Goal: Task Accomplishment & Management: Complete application form

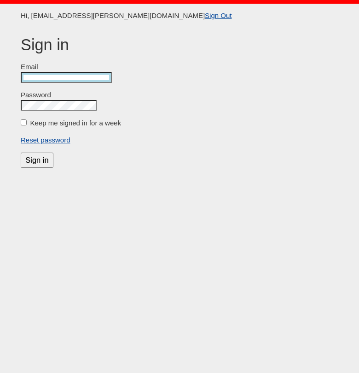
click at [75, 80] on input "email" at bounding box center [66, 77] width 91 height 11
type input "mitra.martin@gmail.com"
click at [23, 123] on input "Keep me signed in for a week" at bounding box center [24, 122] width 6 height 6
checkbox input "true"
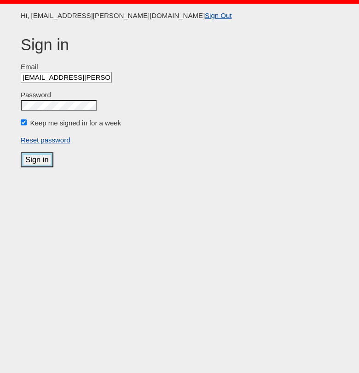
click at [44, 160] on input "Sign in" at bounding box center [37, 159] width 33 height 15
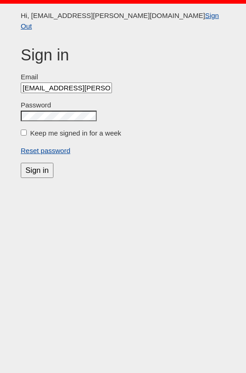
scroll to position [0, 3]
click at [38, 129] on label "Keep me signed in for a week" at bounding box center [75, 133] width 91 height 8
click at [27, 129] on input "Keep me signed in for a week" at bounding box center [24, 132] width 6 height 6
checkbox input "true"
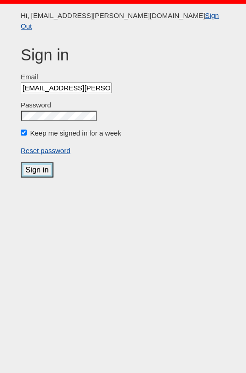
click at [35, 162] on input "Sign in" at bounding box center [37, 169] width 33 height 15
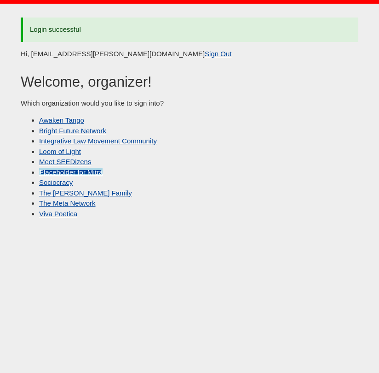
click at [78, 170] on link "Placeholder for Mitra" at bounding box center [71, 172] width 64 height 8
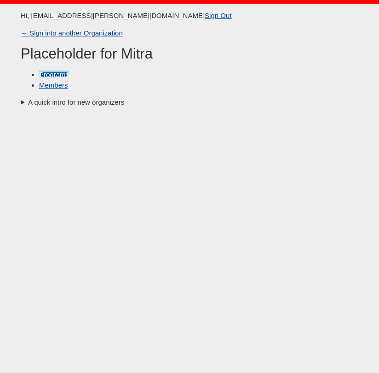
click at [61, 77] on link "Programs" at bounding box center [54, 74] width 30 height 8
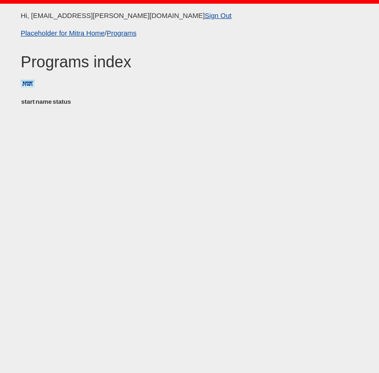
click at [31, 82] on link "New" at bounding box center [28, 84] width 14 height 8
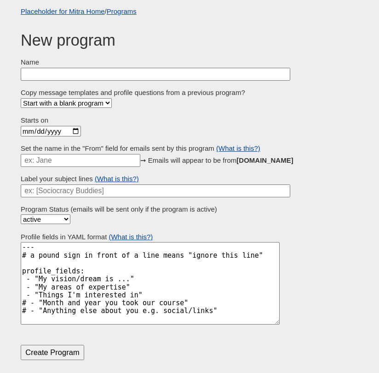
scroll to position [22, 0]
click at [33, 80] on form "Name Copy message templates and profile questions from a previous program? Star…" at bounding box center [190, 208] width 338 height 303
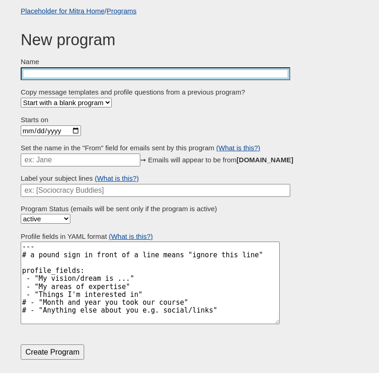
click at [50, 77] on input "Name" at bounding box center [156, 73] width 270 height 13
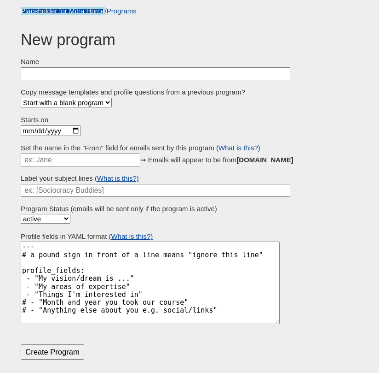
click at [27, 12] on link "Placeholder for Mitra Home" at bounding box center [63, 11] width 84 height 8
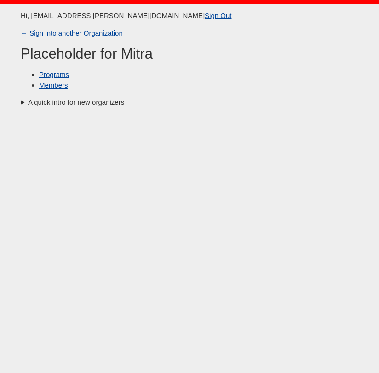
click at [72, 39] on body "Hi, mitra.martin@gmail.com Sign Out ← Sign into another Organization Placeholde…" at bounding box center [189, 197] width 379 height 386
click at [73, 34] on link "← Sign into another Organization" at bounding box center [72, 33] width 102 height 8
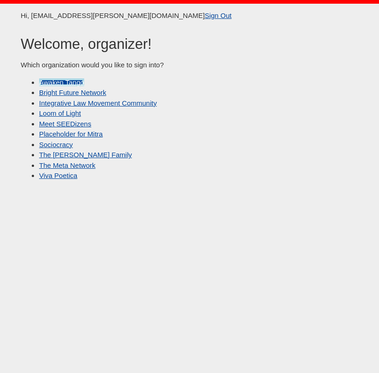
click at [72, 82] on link "Awaken Tango" at bounding box center [61, 82] width 45 height 8
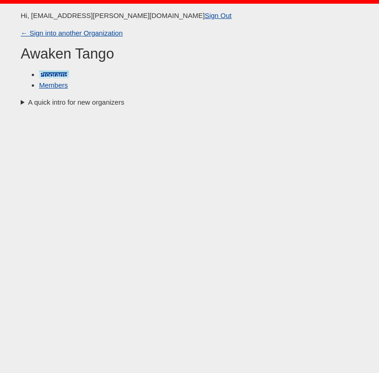
click at [57, 75] on link "Programs" at bounding box center [54, 74] width 30 height 8
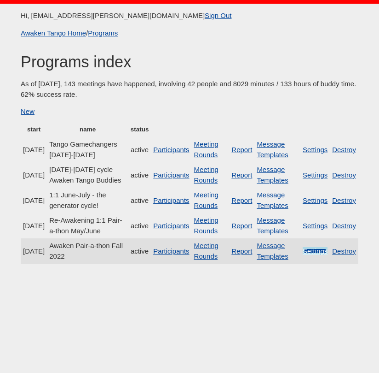
click at [245, 255] on link "Settings" at bounding box center [315, 251] width 25 height 8
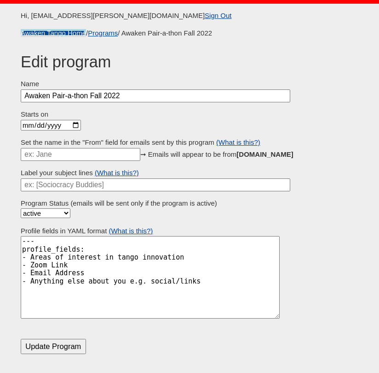
click at [61, 30] on link "Awaken Tango Home" at bounding box center [53, 33] width 65 height 8
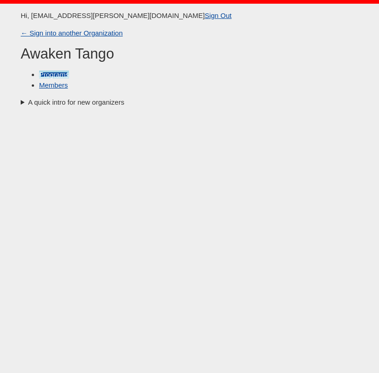
click at [57, 77] on link "Programs" at bounding box center [54, 74] width 30 height 8
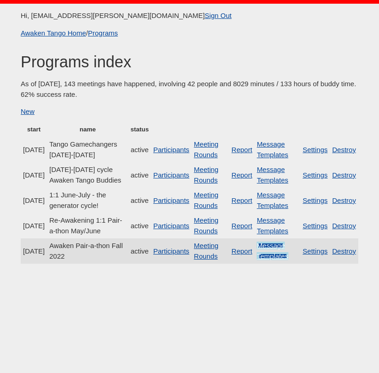
click at [245, 254] on link "Message Templates" at bounding box center [272, 250] width 31 height 18
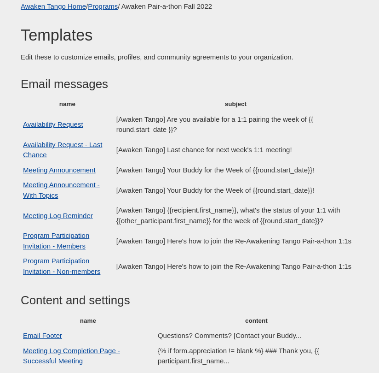
scroll to position [138, 0]
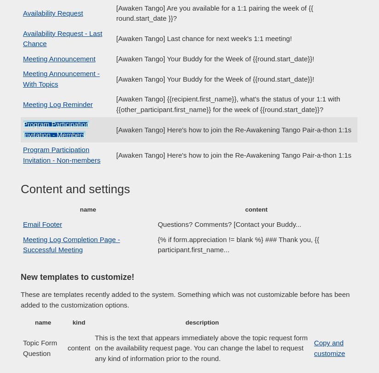
click at [56, 123] on link "Program Participation Invitation - Members" at bounding box center [56, 129] width 66 height 18
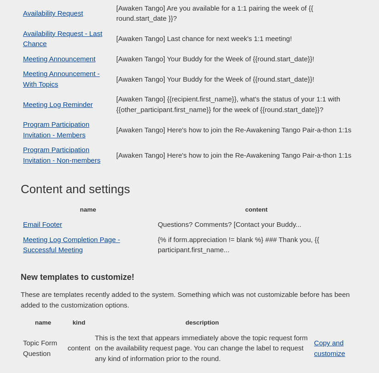
click at [192, 189] on h3 "Content and settings" at bounding box center [190, 189] width 338 height 14
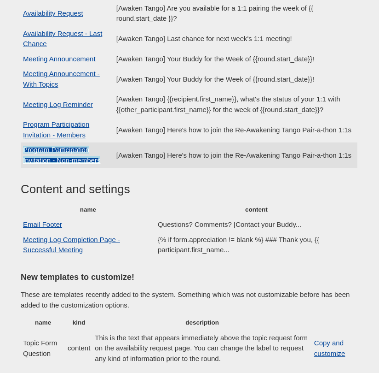
click at [73, 152] on link "Program Participation Invitation - Non-members" at bounding box center [61, 155] width 77 height 18
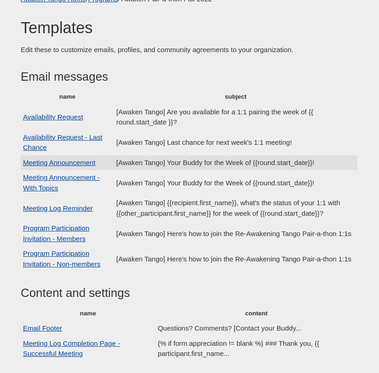
scroll to position [0, 0]
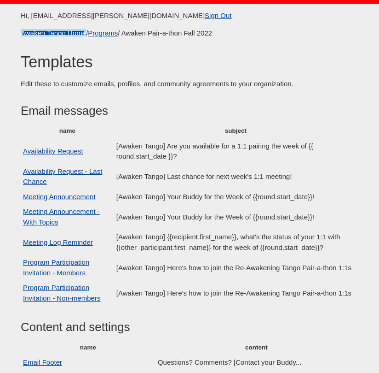
click at [46, 36] on link "Awaken Tango Home" at bounding box center [53, 33] width 65 height 8
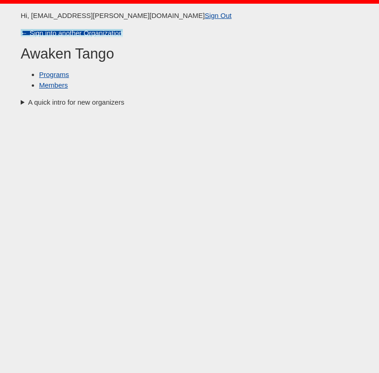
click at [35, 32] on link "← Sign into another Organization" at bounding box center [72, 33] width 102 height 8
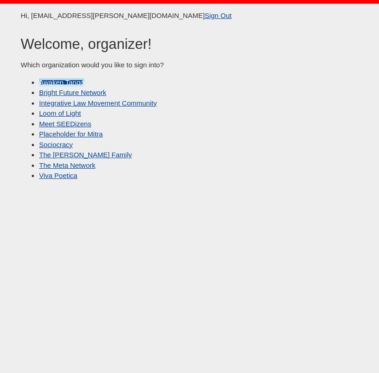
click at [67, 83] on link "Awaken Tango" at bounding box center [61, 82] width 45 height 8
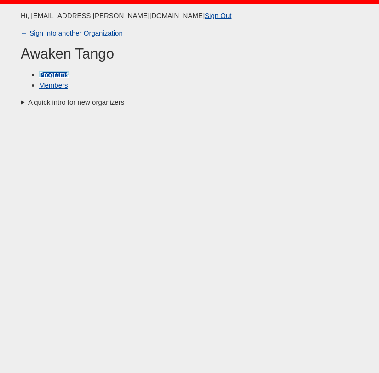
click at [50, 75] on link "Programs" at bounding box center [54, 74] width 30 height 8
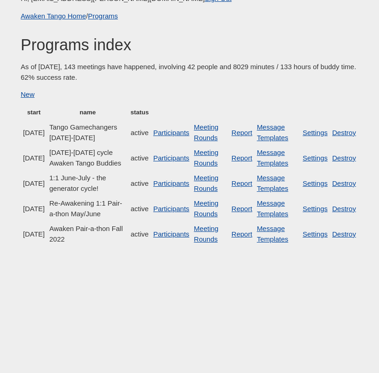
scroll to position [18, 0]
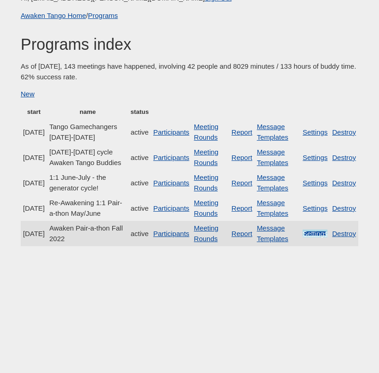
click at [245, 237] on link "Settings" at bounding box center [315, 233] width 25 height 8
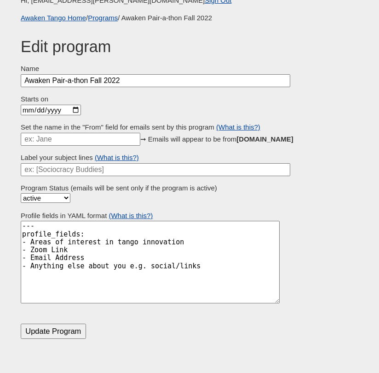
scroll to position [18, 0]
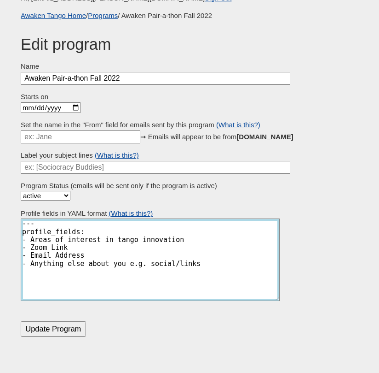
drag, startPoint x: 186, startPoint y: 263, endPoint x: 22, endPoint y: 227, distance: 168.3
click at [22, 227] on textarea "--- profile_fields: - Areas of interest in tango innovation - Zoom Link - Email…" at bounding box center [150, 259] width 259 height 82
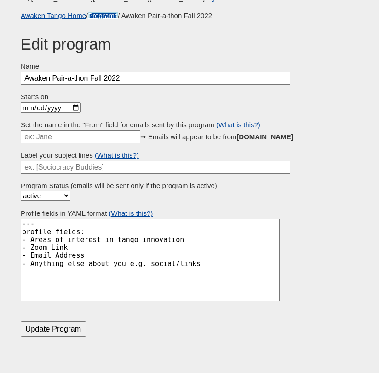
click at [103, 18] on link "Programs" at bounding box center [103, 16] width 30 height 8
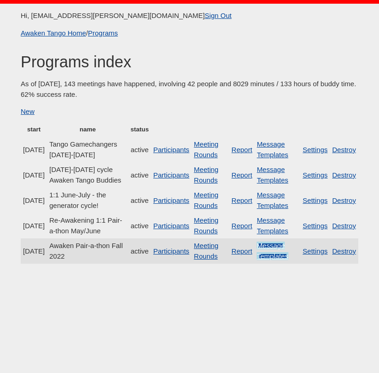
click at [245, 253] on link "Message Templates" at bounding box center [272, 250] width 31 height 18
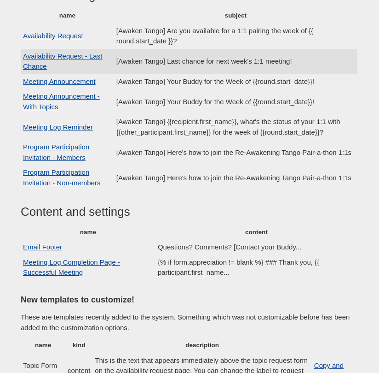
scroll to position [116, 0]
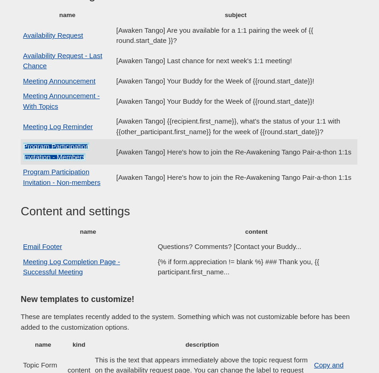
click at [73, 145] on link "Program Participation Invitation - Members" at bounding box center [56, 151] width 66 height 18
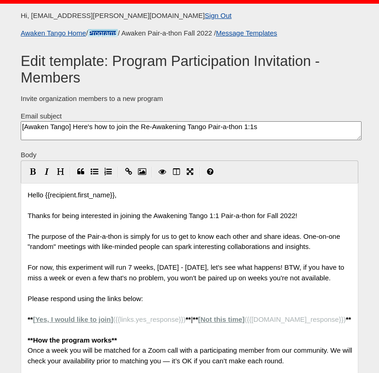
click at [100, 30] on link "Programs" at bounding box center [103, 33] width 30 height 8
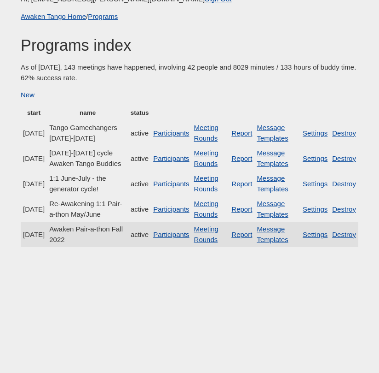
scroll to position [18, 0]
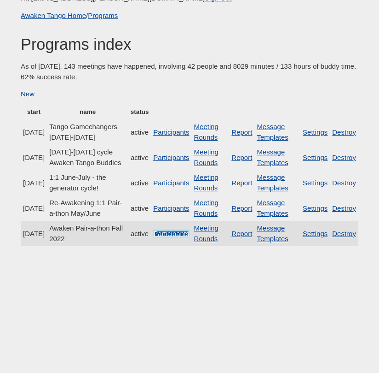
click at [167, 237] on link "Participants" at bounding box center [171, 233] width 36 height 8
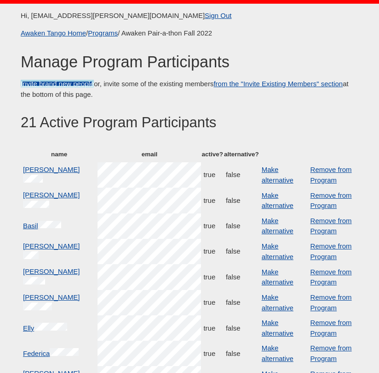
click at [70, 82] on link "Invite brand new people" at bounding box center [57, 84] width 73 height 8
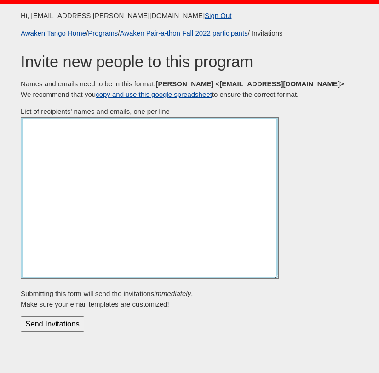
drag, startPoint x: 48, startPoint y: 128, endPoint x: 55, endPoint y: 207, distance: 79.5
click at [55, 235] on textarea "List of recipients' names and emails, one per line" at bounding box center [150, 198] width 258 height 162
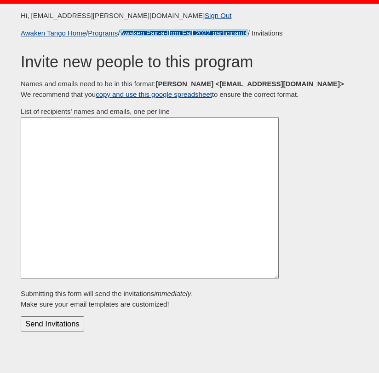
click at [149, 31] on link "Awaken Pair-a-thon Fall 2022 participants" at bounding box center [184, 33] width 128 height 8
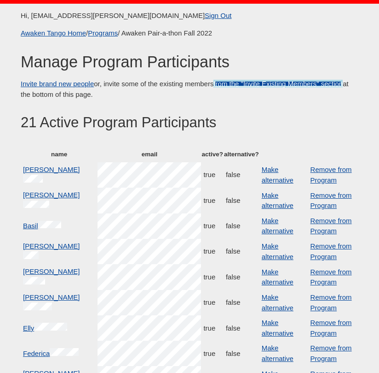
click at [280, 83] on link "from the "Invite Existing Members" section" at bounding box center [278, 84] width 129 height 8
click at [98, 32] on link "Programs" at bounding box center [103, 33] width 30 height 8
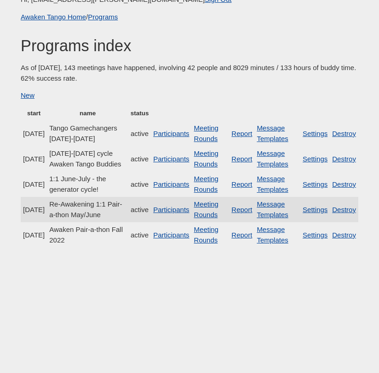
scroll to position [18, 0]
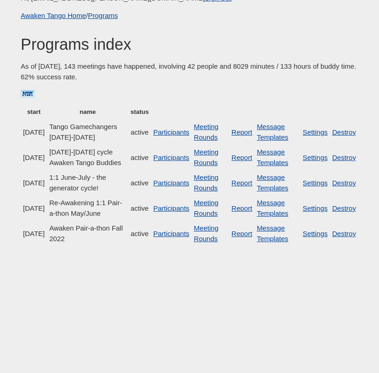
click at [27, 96] on link "New" at bounding box center [28, 94] width 14 height 8
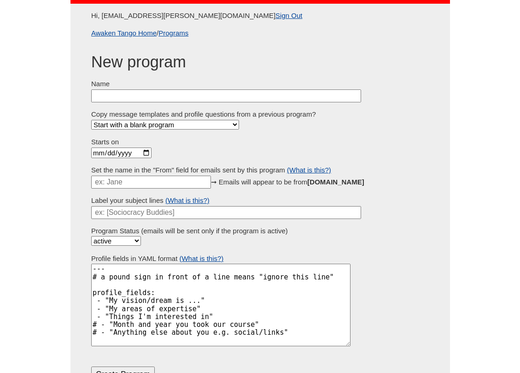
scroll to position [18, 0]
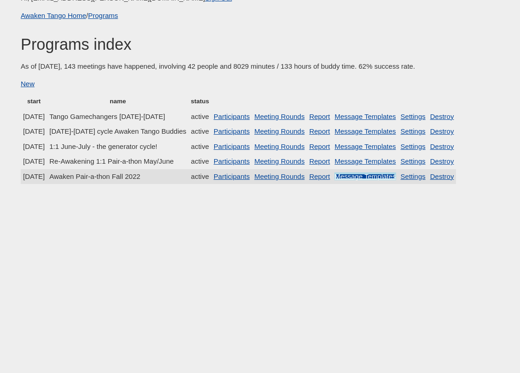
click at [379, 177] on link "Message Templates" at bounding box center [364, 176] width 61 height 8
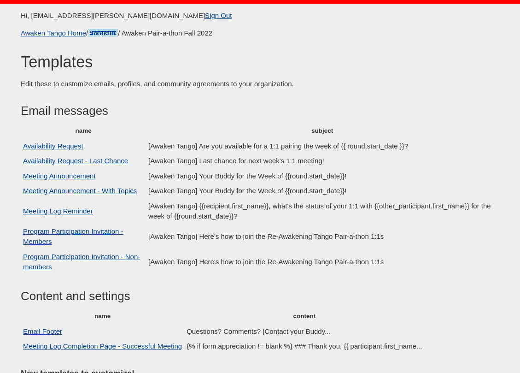
click at [110, 35] on link "Programs" at bounding box center [103, 33] width 30 height 8
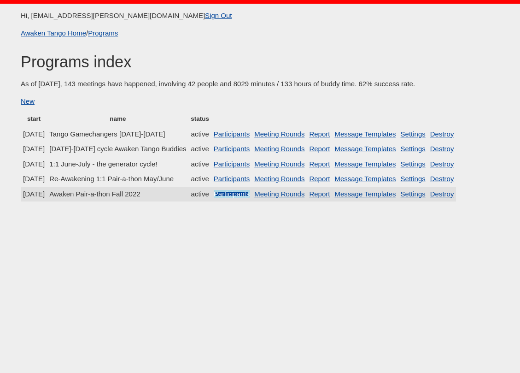
click at [241, 198] on link "Participants" at bounding box center [232, 194] width 36 height 8
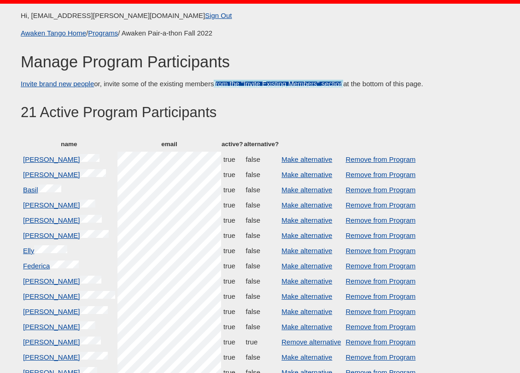
click at [264, 83] on link "from the "Invite Existing Members" section" at bounding box center [278, 84] width 129 height 8
click at [84, 84] on link "Invite brand new people" at bounding box center [57, 84] width 73 height 8
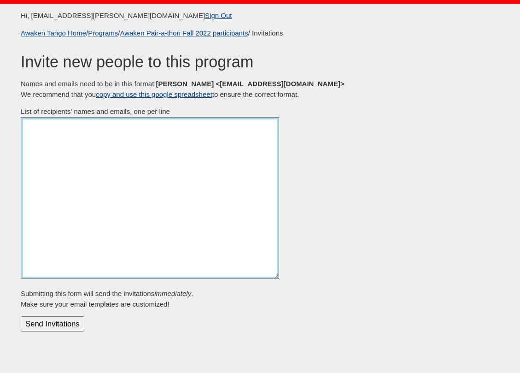
drag, startPoint x: 71, startPoint y: 122, endPoint x: 88, endPoint y: 209, distance: 88.7
click at [88, 209] on textarea "List of recipients' names and emails, one per line" at bounding box center [150, 198] width 258 height 162
drag, startPoint x: 72, startPoint y: 127, endPoint x: 75, endPoint y: 230, distance: 102.7
click at [75, 230] on textarea "List of recipients' names and emails, one per line" at bounding box center [150, 198] width 258 height 162
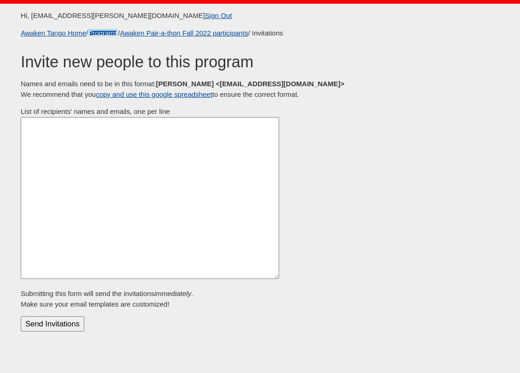
click at [97, 33] on link "Programs" at bounding box center [103, 33] width 30 height 8
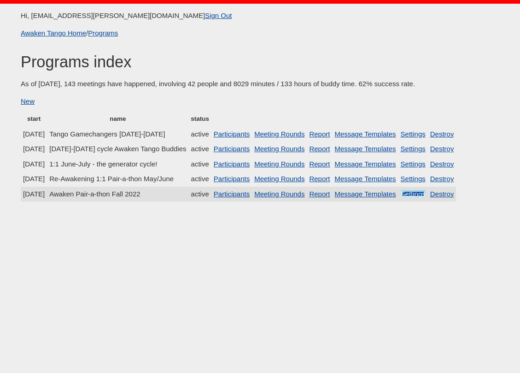
click at [379, 193] on link "Settings" at bounding box center [413, 194] width 25 height 8
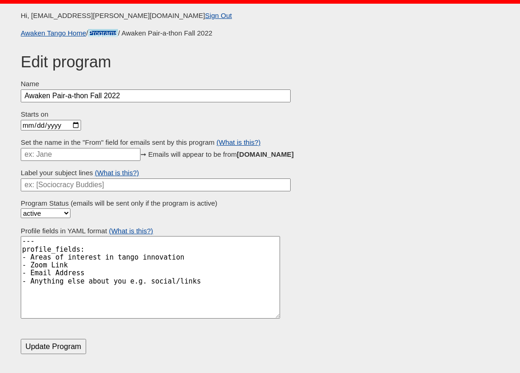
click at [105, 34] on link "Programs" at bounding box center [103, 33] width 30 height 8
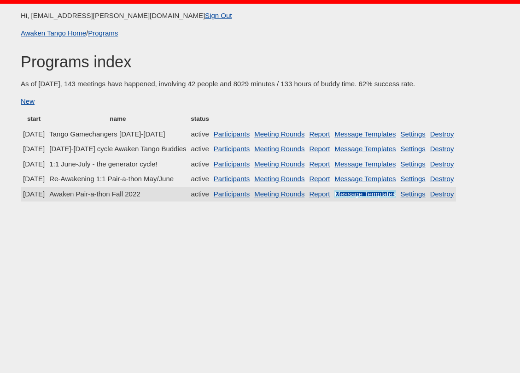
click at [365, 195] on link "Message Templates" at bounding box center [364, 194] width 61 height 8
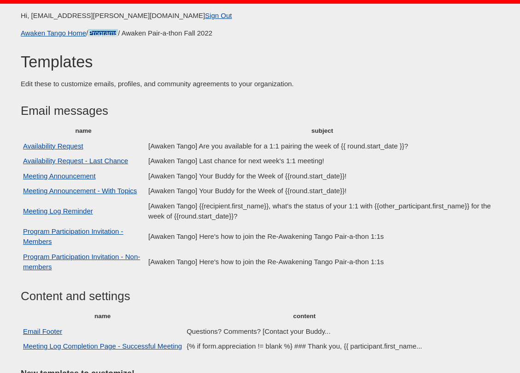
click at [98, 33] on link "Programs" at bounding box center [103, 33] width 30 height 8
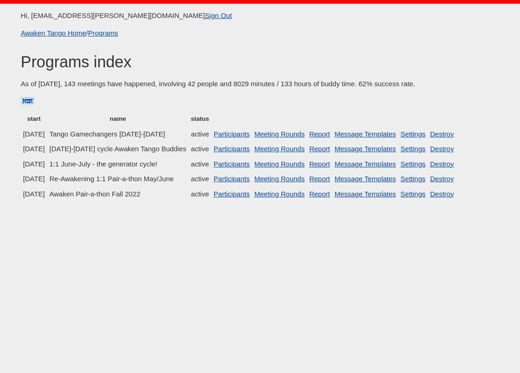
click at [26, 100] on link "New" at bounding box center [28, 101] width 14 height 8
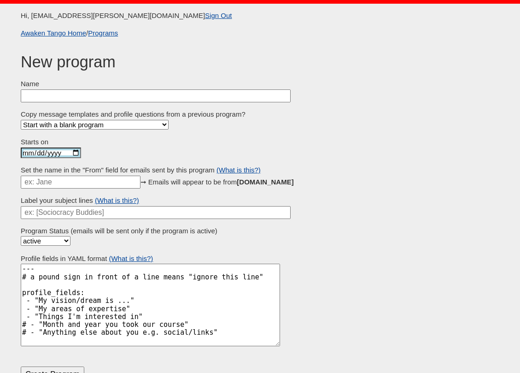
click at [69, 153] on input "Starts on" at bounding box center [51, 152] width 60 height 11
click at [62, 152] on input "Starts on" at bounding box center [51, 152] width 60 height 11
click at [150, 121] on select "Start with a blank program Awaken Pair-a-thon Fall 2022 Re-Awakening 1:1 Pair-a…" at bounding box center [95, 125] width 148 height 10
